Goal: Navigation & Orientation: Understand site structure

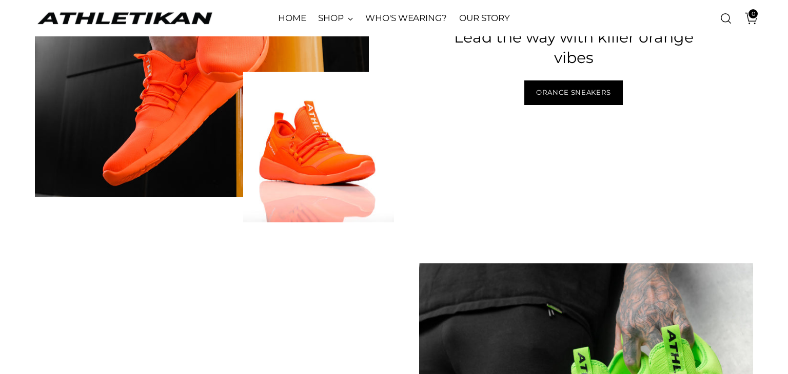
scroll to position [1151, 0]
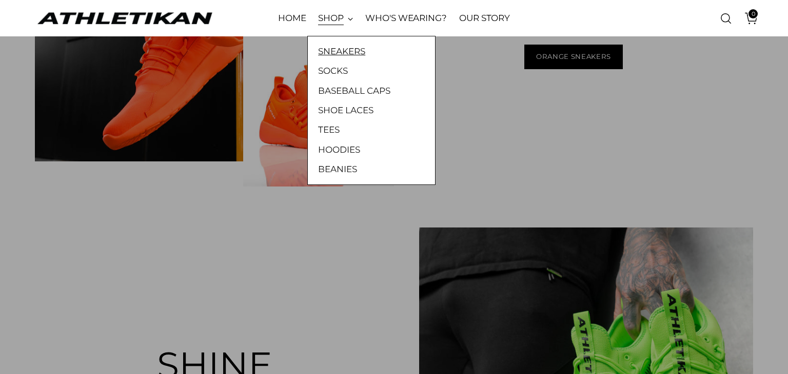
click at [346, 51] on link "SNEAKERS" at bounding box center [371, 51] width 107 height 13
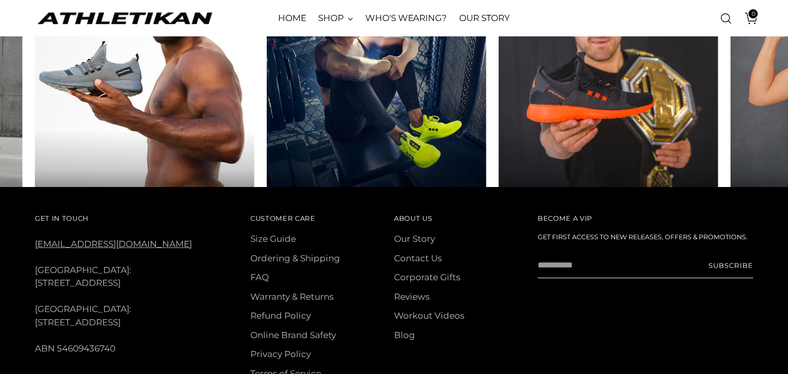
scroll to position [851, 0]
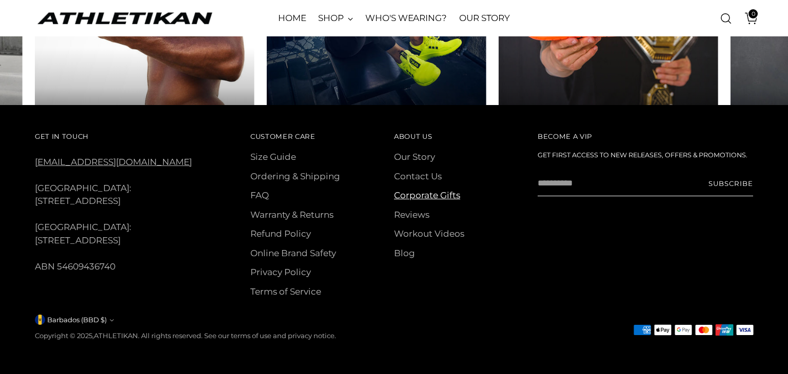
click at [434, 192] on link "Corporate Gifts" at bounding box center [427, 195] width 66 height 10
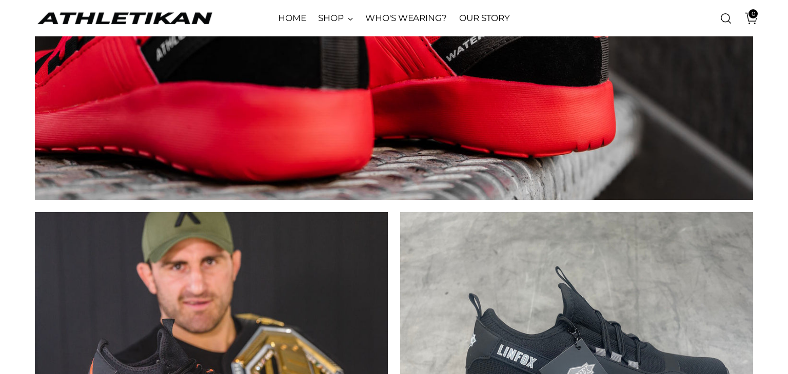
scroll to position [2580, 0]
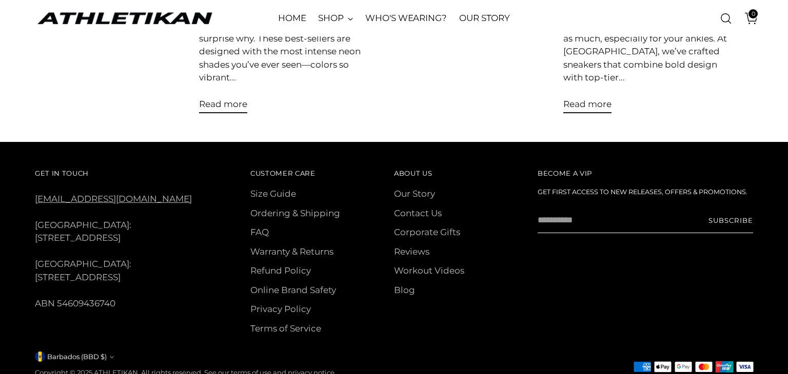
scroll to position [318, 0]
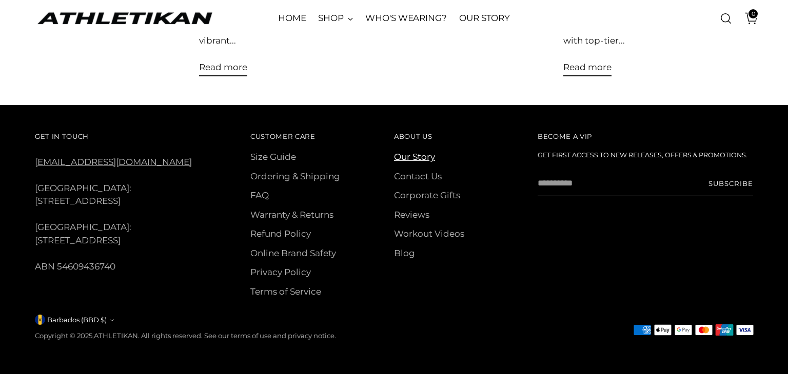
click at [406, 154] on link "Our Story" at bounding box center [414, 157] width 41 height 10
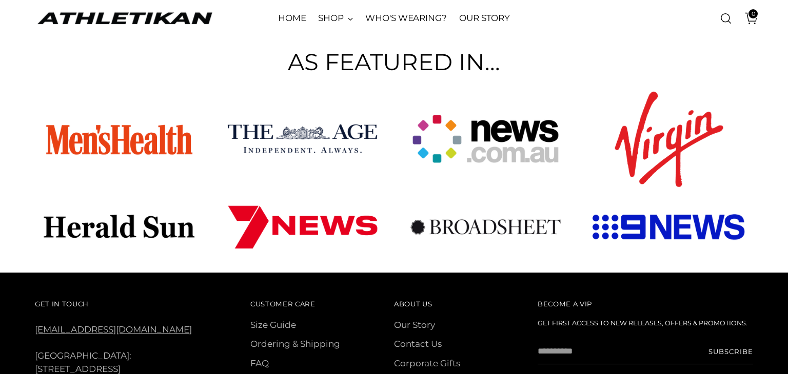
scroll to position [783, 0]
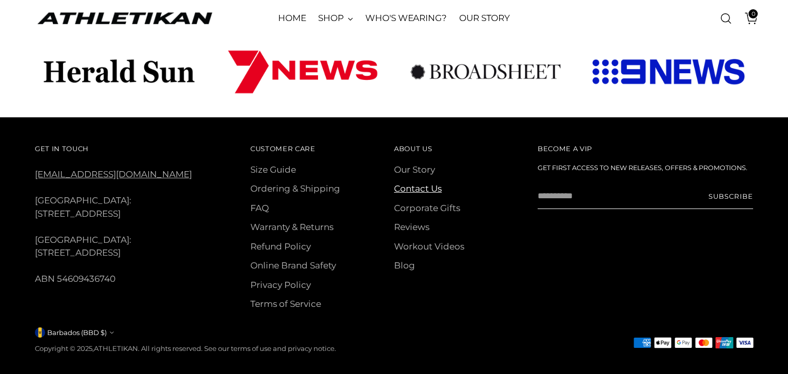
click at [422, 184] on link "Contact Us" at bounding box center [418, 189] width 48 height 10
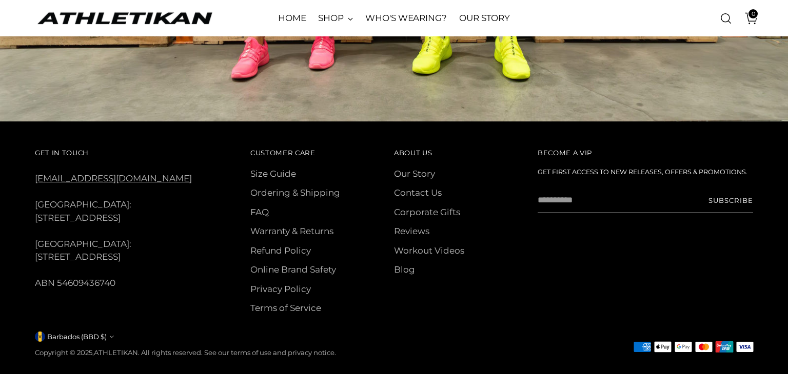
scroll to position [1006, 0]
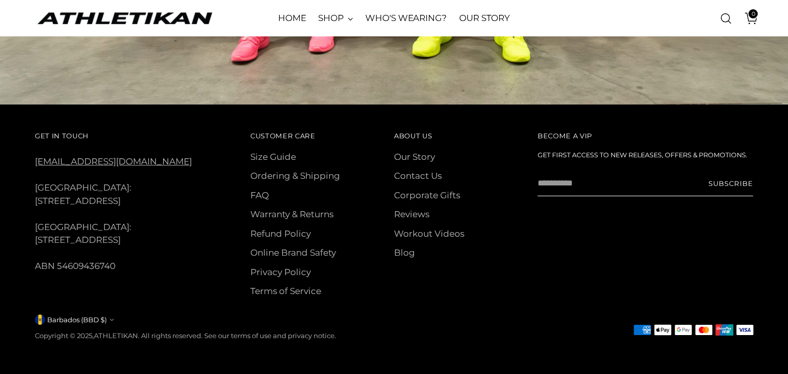
click at [481, 273] on div "About Us About Us Our Story Contact Us Corporate Gifts Reviews Workout Videos B…" at bounding box center [466, 218] width 144 height 179
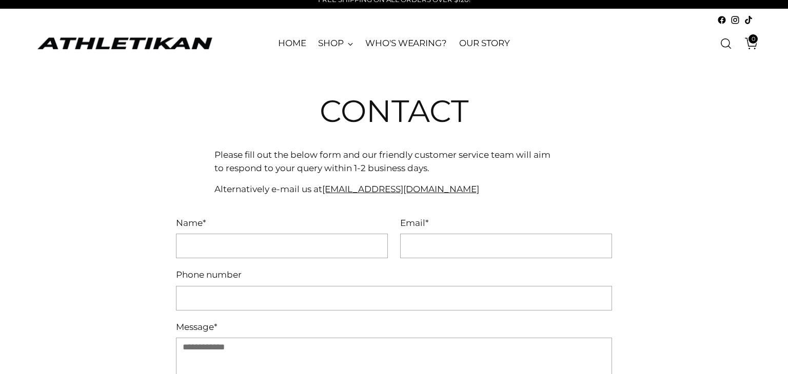
scroll to position [0, 0]
